Goal: Information Seeking & Learning: Learn about a topic

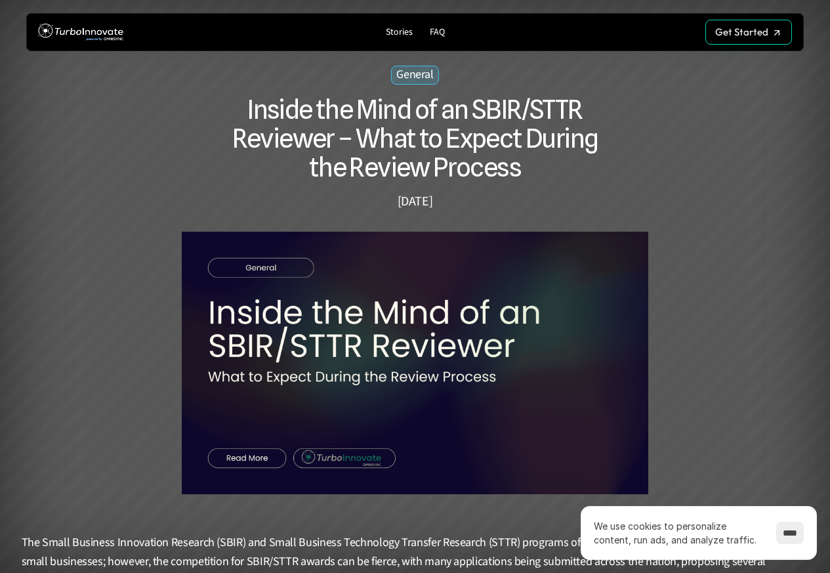
scroll to position [158, 0]
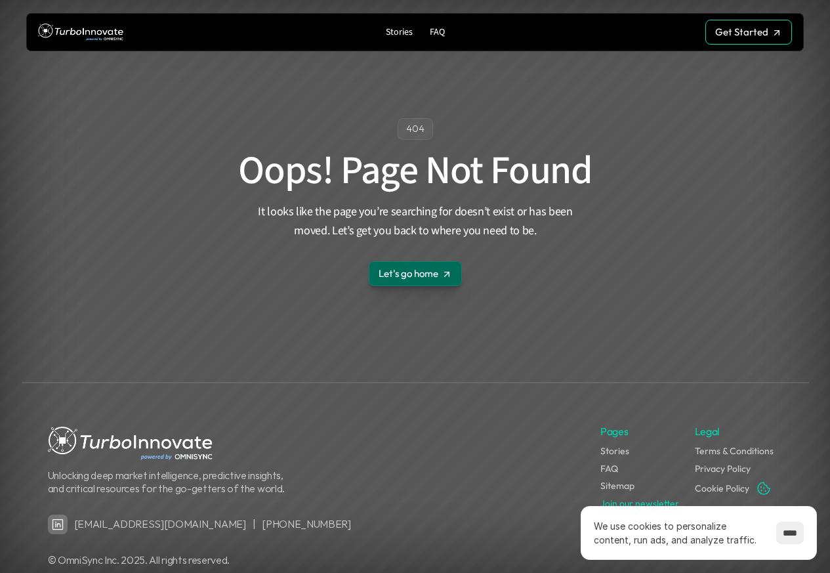
click at [782, 545] on div "****" at bounding box center [790, 533] width 28 height 28
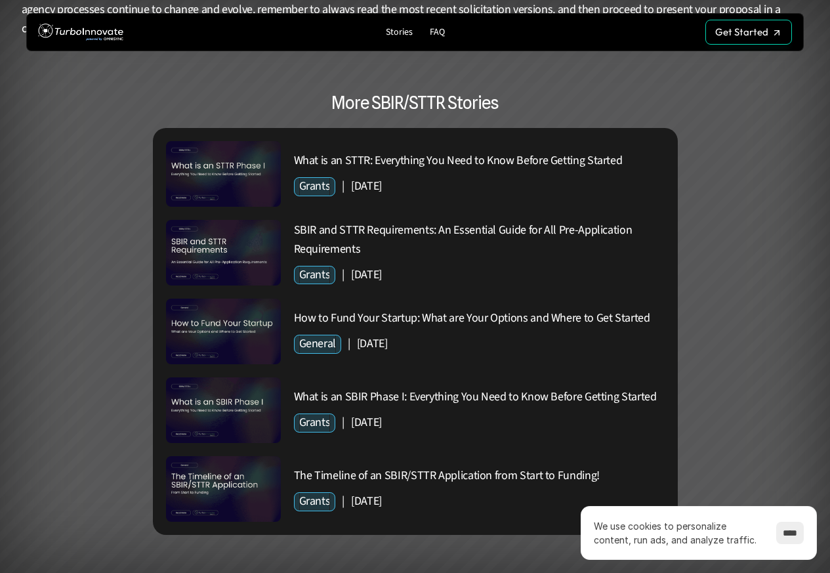
scroll to position [2876, 0]
